Goal: Navigation & Orientation: Understand site structure

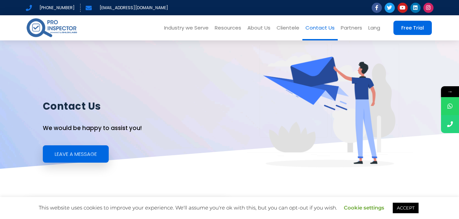
click at [273, 31] on link "About Us" at bounding box center [258, 27] width 29 height 25
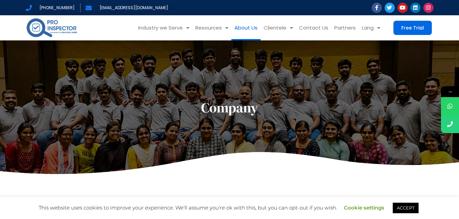
click at [62, 32] on img at bounding box center [52, 27] width 52 height 21
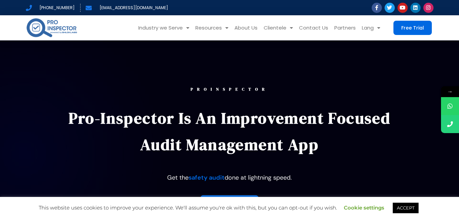
click at [63, 35] on img at bounding box center [52, 27] width 52 height 21
click at [61, 30] on img at bounding box center [52, 27] width 52 height 21
